Goal: Task Accomplishment & Management: Manage account settings

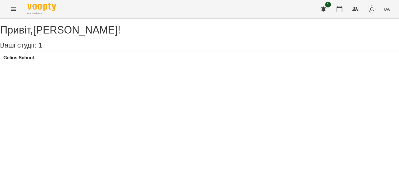
drag, startPoint x: 75, startPoint y: 171, endPoint x: 76, endPoint y: 165, distance: 6.1
click at [76, 67] on div "Привіт , Венюкова Єлизавета ! Ваші студії: 1 Gelios School" at bounding box center [199, 43] width 399 height 49
click at [15, 9] on icon "Menu" at bounding box center [13, 9] width 7 height 7
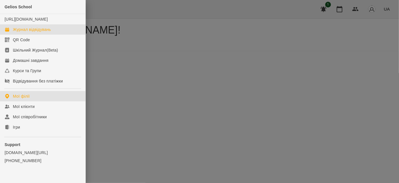
click at [21, 32] on div "Журнал відвідувань" at bounding box center [32, 30] width 38 height 6
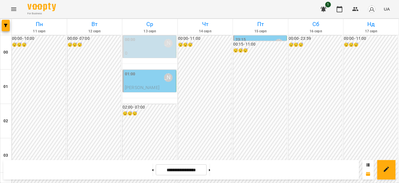
click at [144, 81] on div "01:00 Венюкова Єлизавета" at bounding box center [150, 77] width 50 height 13
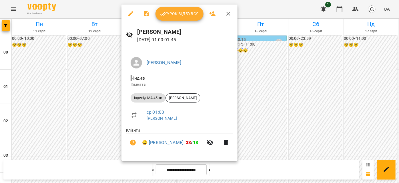
click at [184, 15] on span "Урок відбувся" at bounding box center [179, 13] width 39 height 7
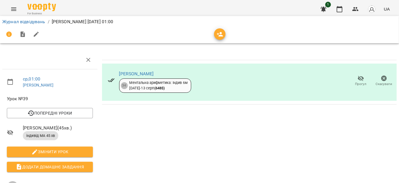
click at [9, 11] on button "Menu" at bounding box center [14, 9] width 14 height 14
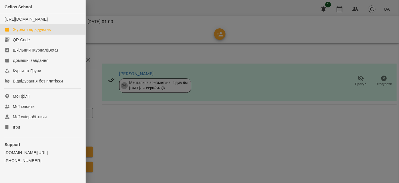
click at [37, 32] on div "Журнал відвідувань" at bounding box center [32, 30] width 38 height 6
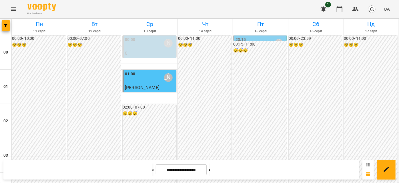
scroll to position [312, 0]
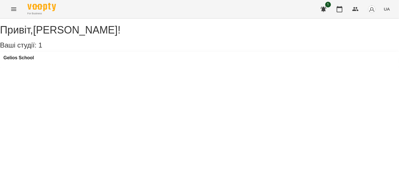
click at [13, 9] on icon "Menu" at bounding box center [13, 9] width 7 height 7
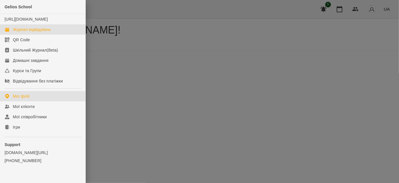
click at [21, 32] on div "Журнал відвідувань" at bounding box center [32, 30] width 38 height 6
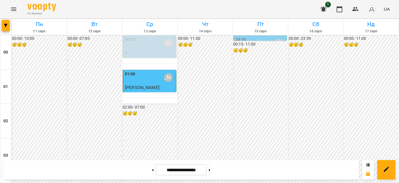
scroll to position [181, 0]
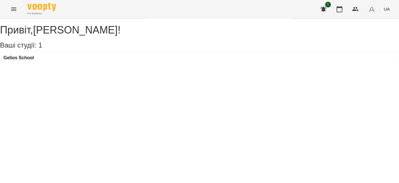
click at [12, 11] on icon "Menu" at bounding box center [13, 9] width 7 height 7
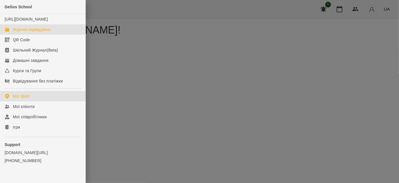
click at [29, 32] on div "Журнал відвідувань" at bounding box center [32, 30] width 38 height 6
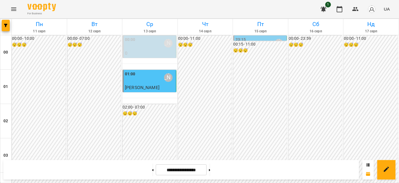
scroll to position [390, 0]
click at [211, 169] on icon at bounding box center [209, 170] width 1 height 2
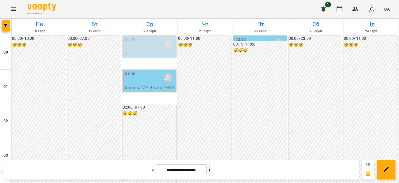
click at [211, 173] on button at bounding box center [209, 169] width 1 height 13
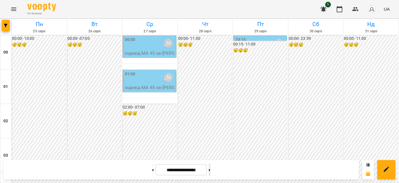
click at [211, 169] on button at bounding box center [209, 169] width 1 height 13
click at [152, 172] on button at bounding box center [152, 169] width 1 height 13
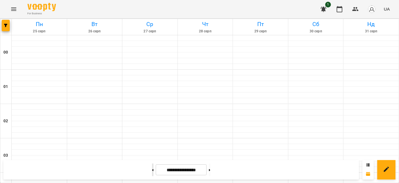
click at [152, 172] on button at bounding box center [152, 169] width 1 height 13
type input "**********"
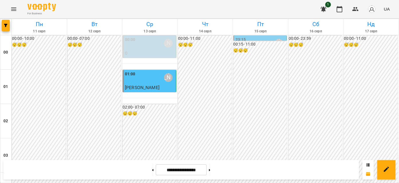
scroll to position [416, 0]
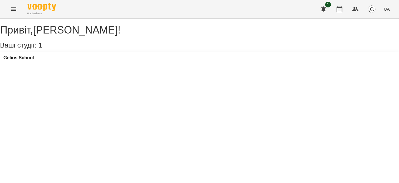
click at [7, 10] on button "Menu" at bounding box center [14, 9] width 14 height 14
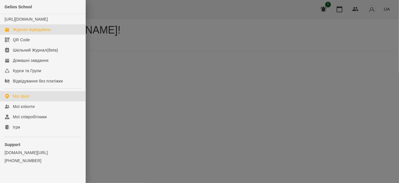
click at [34, 32] on div "Журнал відвідувань" at bounding box center [32, 30] width 38 height 6
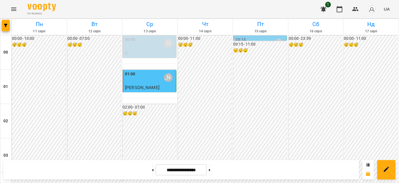
scroll to position [546, 0]
